Goal: Task Accomplishment & Management: Manage account settings

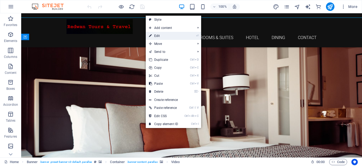
click at [161, 37] on link "⏎ Edit" at bounding box center [164, 36] width 36 height 8
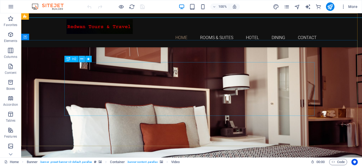
click at [81, 57] on icon at bounding box center [81, 59] width 3 height 6
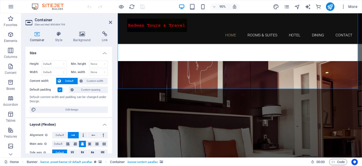
scroll to position [63, 0]
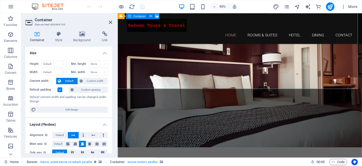
click at [111, 22] on icon at bounding box center [110, 22] width 3 height 4
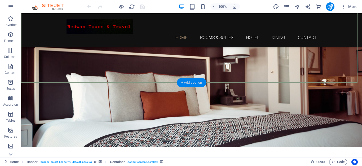
click at [194, 84] on div "+ Add section" at bounding box center [191, 82] width 29 height 9
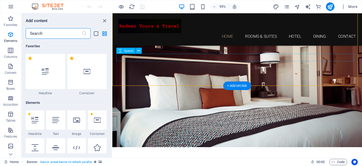
scroll to position [928, 0]
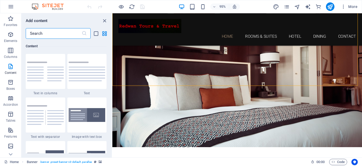
click at [53, 35] on input "text" at bounding box center [54, 33] width 56 height 11
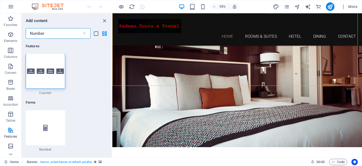
scroll to position [0, 0]
click at [47, 123] on div at bounding box center [46, 127] width 40 height 35
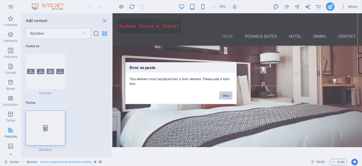
click at [223, 97] on button "Okay" at bounding box center [225, 95] width 13 height 8
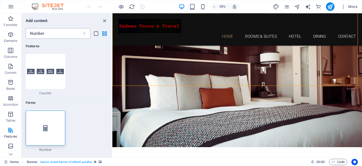
click at [53, 33] on input "Number" at bounding box center [54, 33] width 56 height 11
drag, startPoint x: 53, startPoint y: 33, endPoint x: 8, endPoint y: 22, distance: 46.9
click at [8, 22] on div "Favorites Elements Columns Content Boxes Accordion Tables Features Images Slide…" at bounding box center [56, 85] width 112 height 144
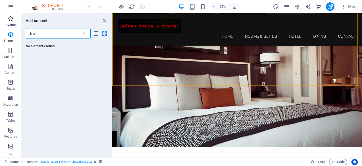
type input "from"
click at [104, 22] on icon "close panel" at bounding box center [105, 21] width 6 height 6
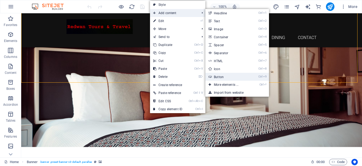
click at [221, 75] on link "Ctrl 9 Button" at bounding box center [227, 77] width 44 height 8
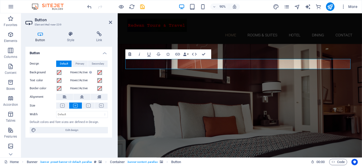
click at [130, 54] on icon "button" at bounding box center [130, 54] width 6 height 6
click at [63, 104] on icon at bounding box center [62, 105] width 5 height 4
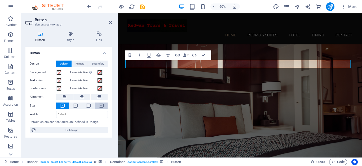
click at [100, 104] on icon at bounding box center [101, 105] width 5 height 4
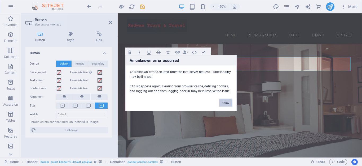
click at [223, 102] on button "Okay" at bounding box center [225, 102] width 13 height 8
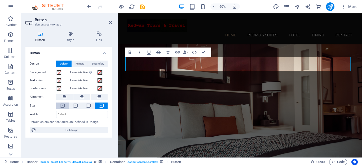
click at [64, 105] on icon at bounding box center [62, 105] width 5 height 4
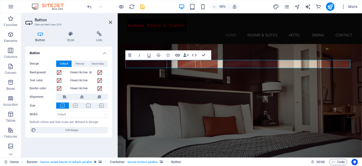
click at [176, 56] on icon "button" at bounding box center [178, 55] width 6 height 6
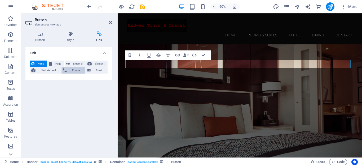
click at [72, 69] on span "Phone" at bounding box center [75, 70] width 15 height 6
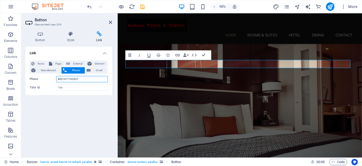
click at [57, 79] on input "8801677702927" at bounding box center [82, 79] width 52 height 6
type input "[PHONE_NUMBER]"
click at [92, 88] on input "Title Additional link description, should not be the same as the link text. The…" at bounding box center [82, 87] width 52 height 6
type input "Whatsapp"
drag, startPoint x: 204, startPoint y: 55, endPoint x: 183, endPoint y: 42, distance: 25.2
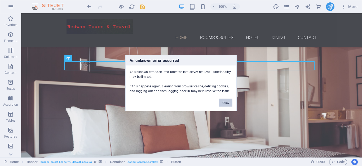
click at [223, 102] on button "Okay" at bounding box center [225, 102] width 13 height 8
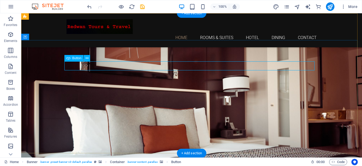
drag, startPoint x: 100, startPoint y: 67, endPoint x: 98, endPoint y: 77, distance: 10.0
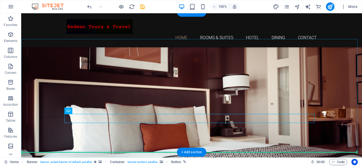
drag, startPoint x: 112, startPoint y: 118, endPoint x: 113, endPoint y: 142, distance: 23.9
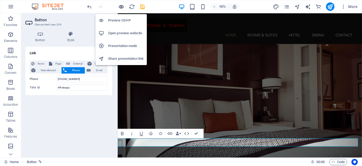
click at [119, 5] on icon "button" at bounding box center [121, 7] width 6 height 6
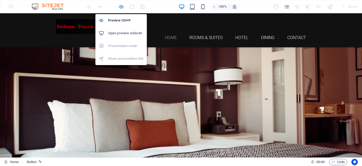
click at [119, 7] on icon "button" at bounding box center [121, 7] width 6 height 6
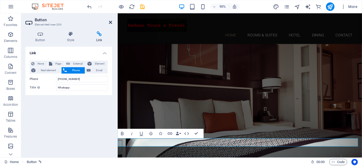
click at [110, 23] on icon at bounding box center [110, 22] width 3 height 4
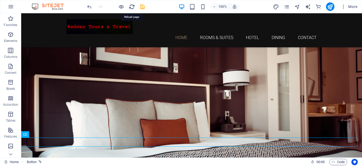
click at [132, 7] on icon "reload" at bounding box center [132, 7] width 6 height 6
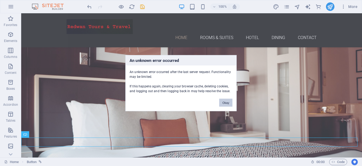
click at [228, 105] on button "Okay" at bounding box center [225, 102] width 13 height 8
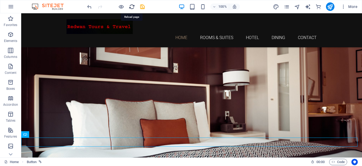
click at [129, 7] on icon "reload" at bounding box center [132, 7] width 6 height 6
click at [130, 6] on icon "reload" at bounding box center [132, 7] width 6 height 6
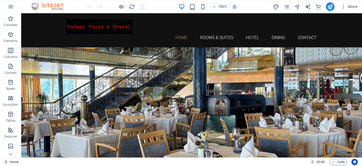
scroll to position [839, 0]
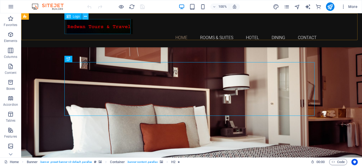
click at [85, 17] on icon at bounding box center [85, 17] width 3 height 6
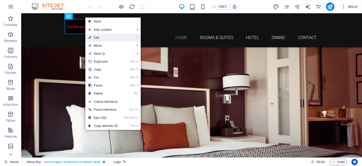
click at [99, 37] on link "⏎ Edit" at bounding box center [103, 38] width 36 height 8
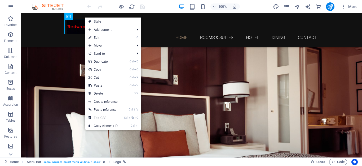
select select "px"
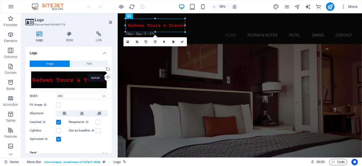
click at [107, 77] on div "Upload" at bounding box center [107, 78] width 8 height 8
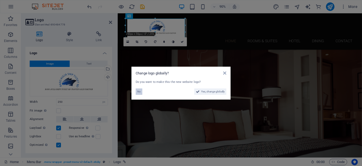
click at [138, 90] on span "No" at bounding box center [138, 91] width 3 height 6
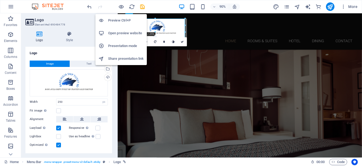
click at [120, 19] on h6 "Preview Ctrl+P" at bounding box center [126, 20] width 36 height 6
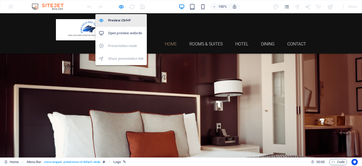
click at [120, 19] on h6 "Preview Ctrl+P" at bounding box center [126, 20] width 36 height 6
select select "px"
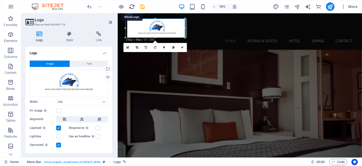
drag, startPoint x: 133, startPoint y: 6, endPoint x: 182, endPoint y: 5, distance: 48.8
click at [133, 6] on icon "reload" at bounding box center [132, 7] width 6 height 6
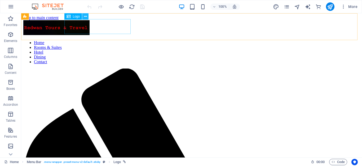
click at [84, 16] on icon at bounding box center [85, 17] width 3 height 6
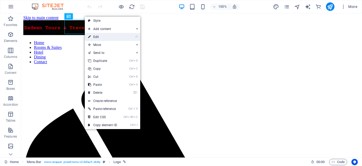
click at [98, 37] on link "⏎ Edit" at bounding box center [103, 37] width 36 height 8
select select "px"
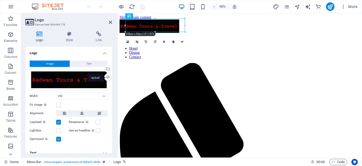
click at [105, 77] on div "Upload" at bounding box center [107, 78] width 8 height 8
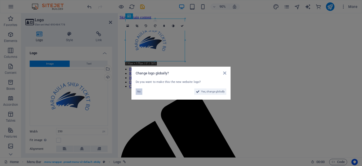
click at [139, 91] on span "No" at bounding box center [138, 91] width 3 height 6
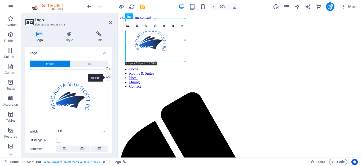
click at [107, 77] on div "Upload" at bounding box center [107, 78] width 8 height 8
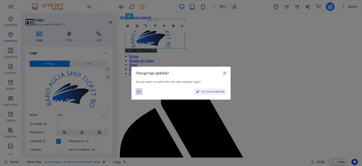
click at [140, 91] on span "No" at bounding box center [138, 91] width 3 height 6
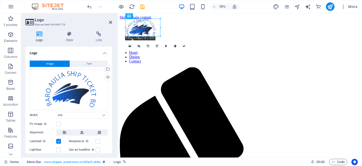
drag, startPoint x: 156, startPoint y: 49, endPoint x: 81, endPoint y: 42, distance: 75.1
type input "147"
click at [182, 44] on link at bounding box center [184, 45] width 9 height 9
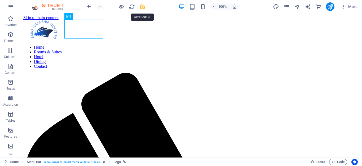
click at [143, 8] on icon "save" at bounding box center [142, 7] width 6 height 6
select select "px"
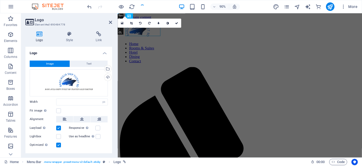
select select "DISABLED_OPTION_VALUE"
drag, startPoint x: 330, startPoint y: 7, endPoint x: 82, endPoint y: 71, distance: 255.8
click at [330, 7] on icon "publish" at bounding box center [330, 7] width 6 height 6
